Goal: Find specific page/section: Find specific page/section

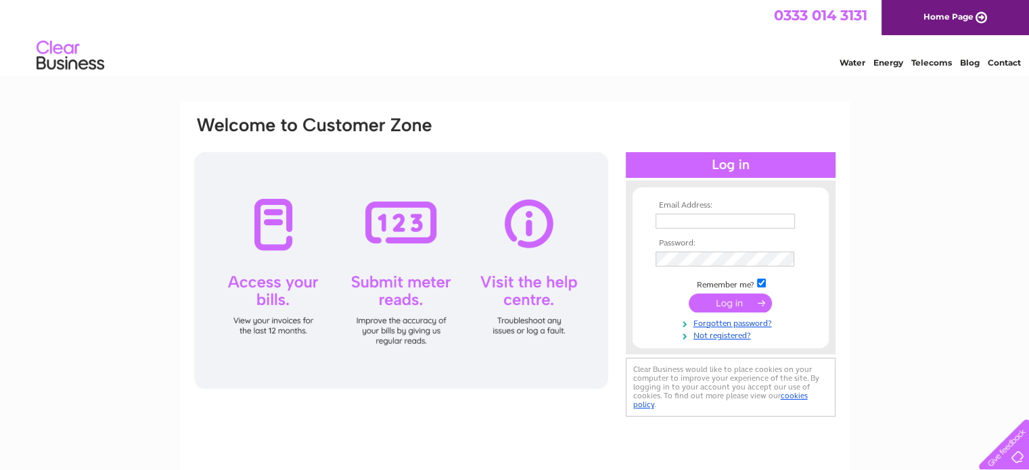
type input "CADGELEARIE@GMAIL.COM"
click at [734, 300] on input "submit" at bounding box center [730, 303] width 83 height 19
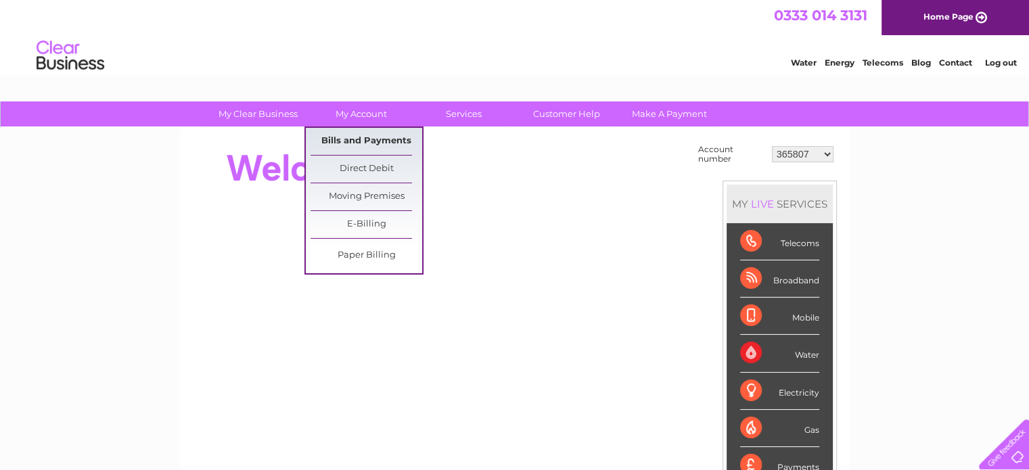
click at [363, 140] on link "Bills and Payments" at bounding box center [367, 141] width 112 height 27
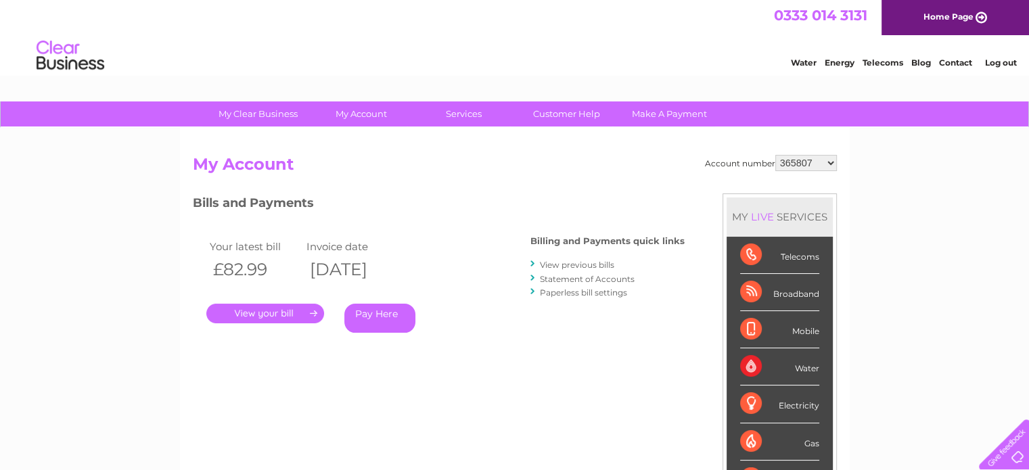
click at [261, 313] on link "." at bounding box center [265, 314] width 118 height 20
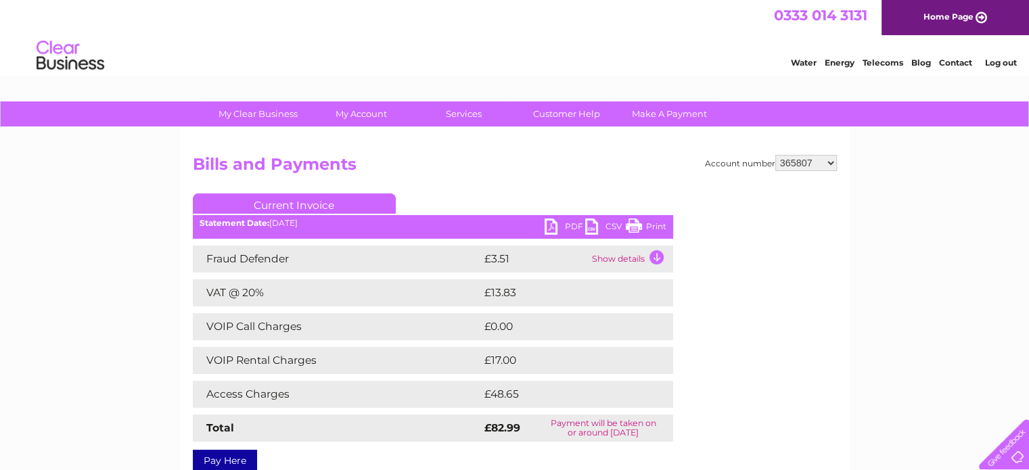
click at [656, 223] on link "Print" at bounding box center [646, 229] width 41 height 20
